Goal: Consume media (video, audio): Consume media (video, audio)

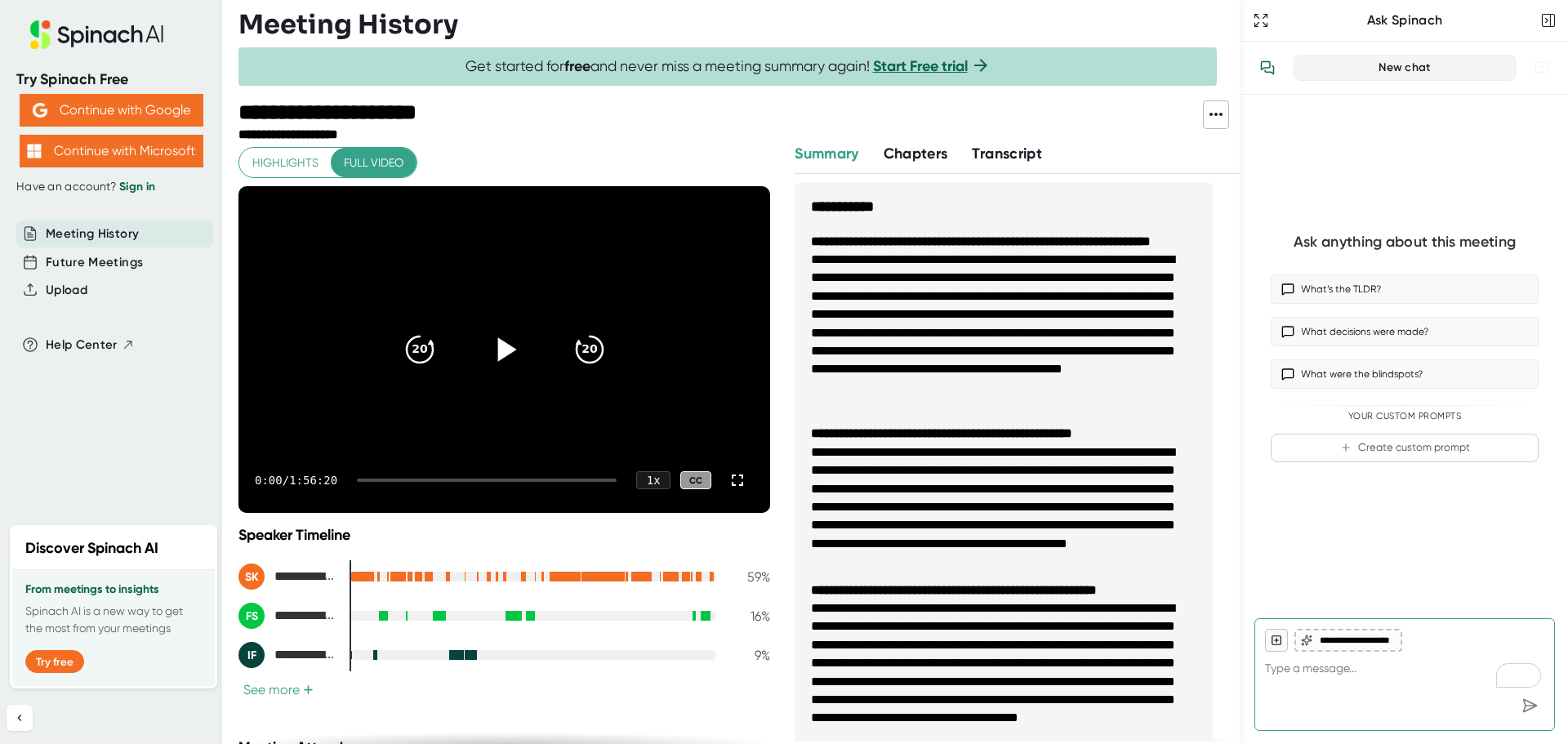
click at [498, 347] on icon at bounding box center [506, 349] width 19 height 23
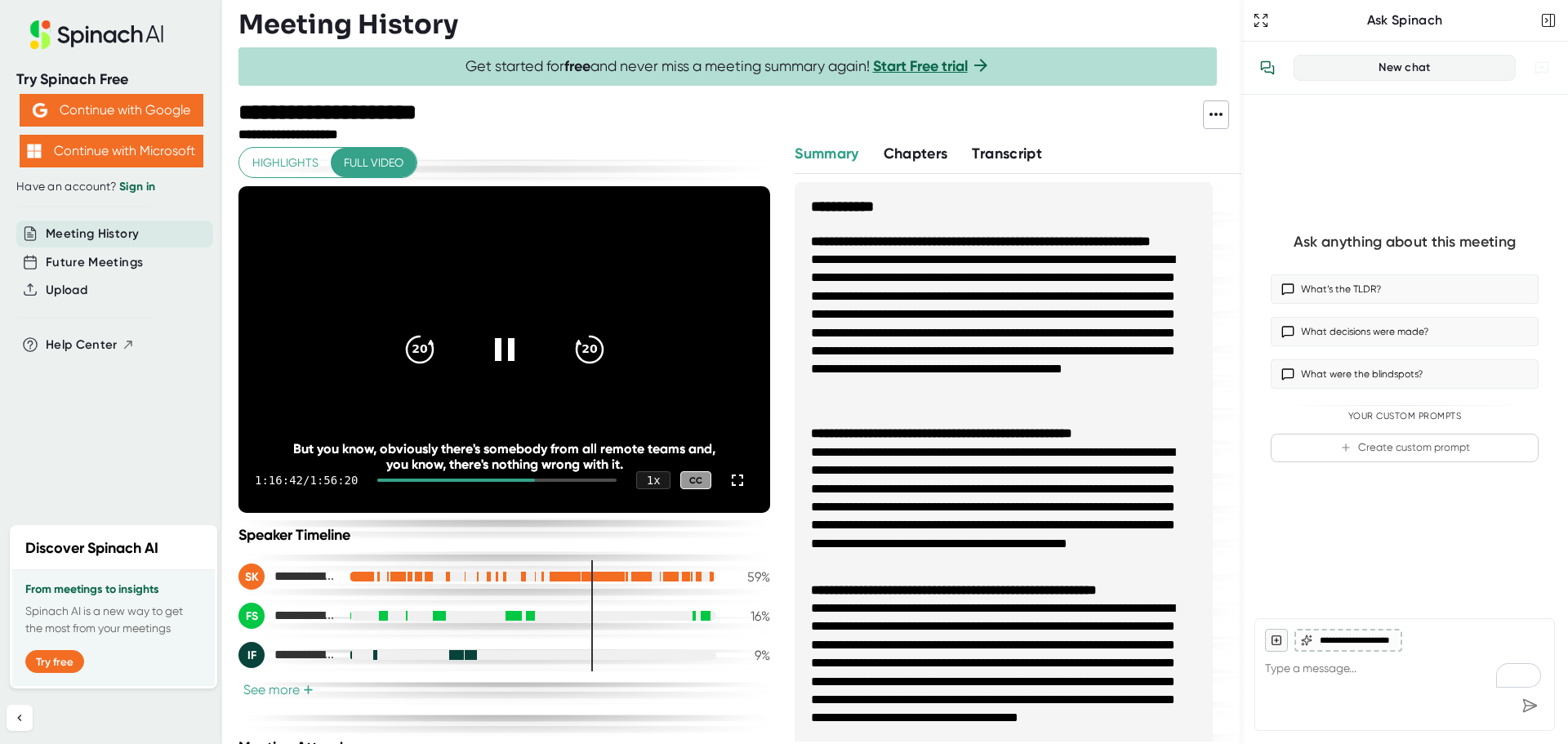
click at [517, 480] on div at bounding box center [456, 480] width 157 height 3
click at [519, 480] on div at bounding box center [456, 480] width 156 height 3
click at [496, 360] on icon at bounding box center [504, 350] width 41 height 41
click at [488, 351] on icon at bounding box center [504, 350] width 41 height 41
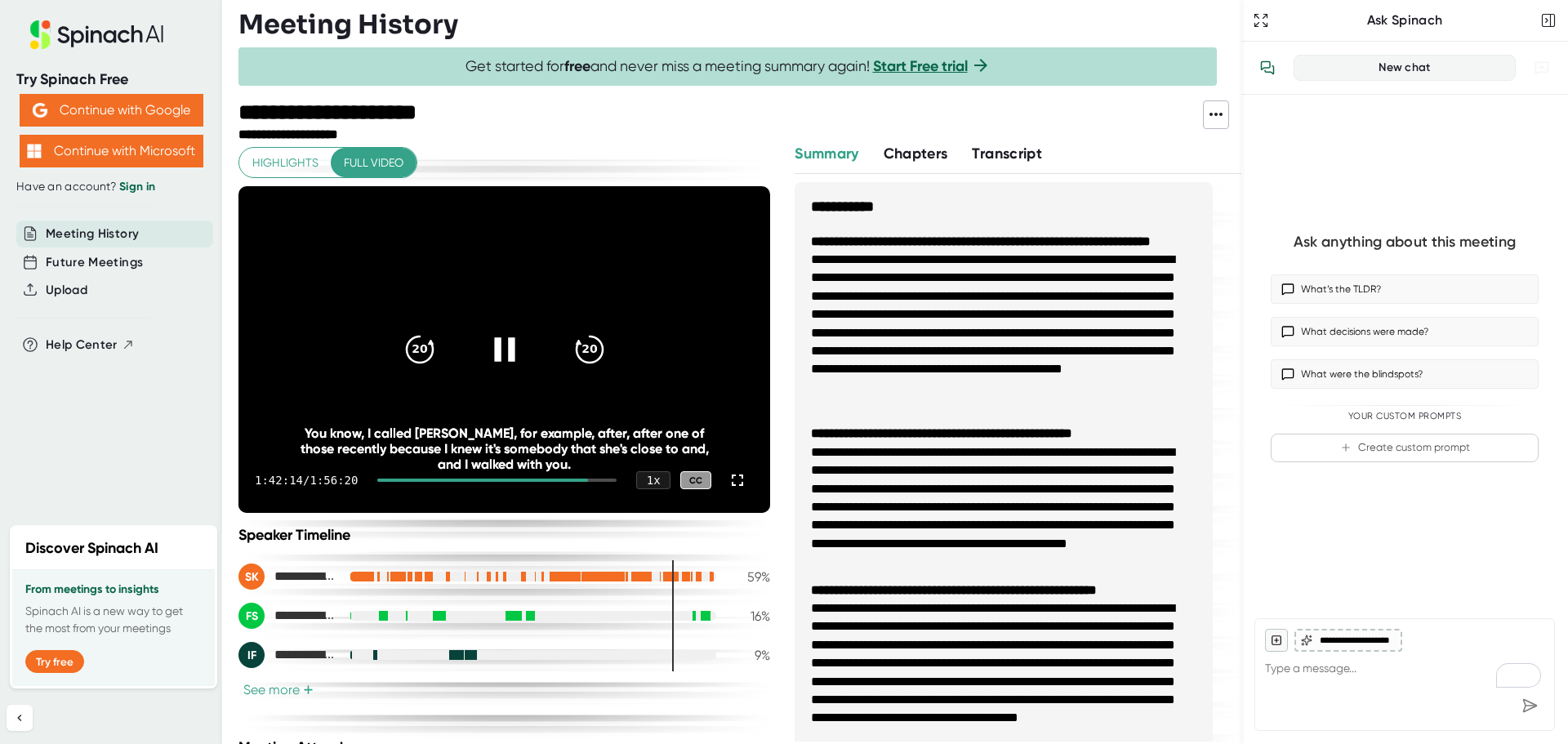
click at [504, 348] on icon at bounding box center [504, 349] width 21 height 23
click at [501, 357] on icon at bounding box center [504, 350] width 41 height 41
